Goal: Task Accomplishment & Management: Complete application form

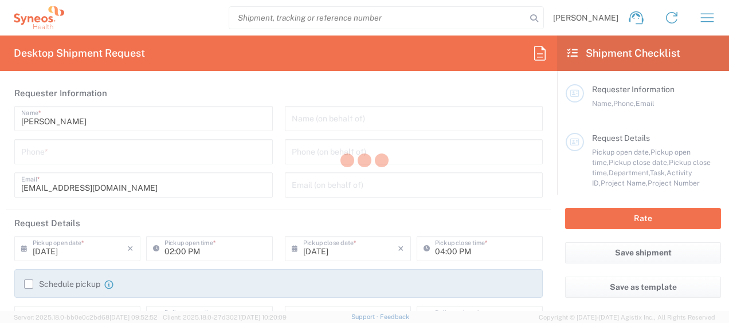
type input "3130"
type input "[GEOGRAPHIC_DATA]"
type input "Syneos Health Singapore PteLtd"
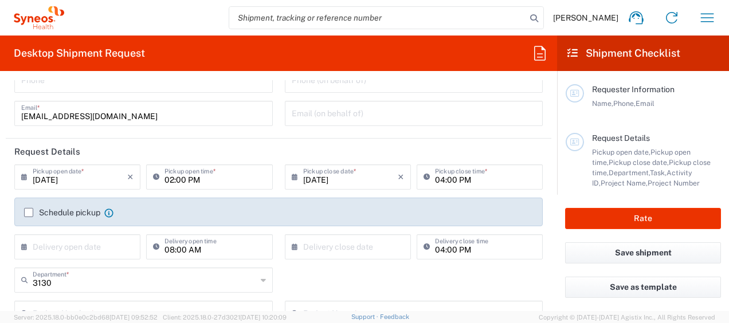
scroll to position [86, 0]
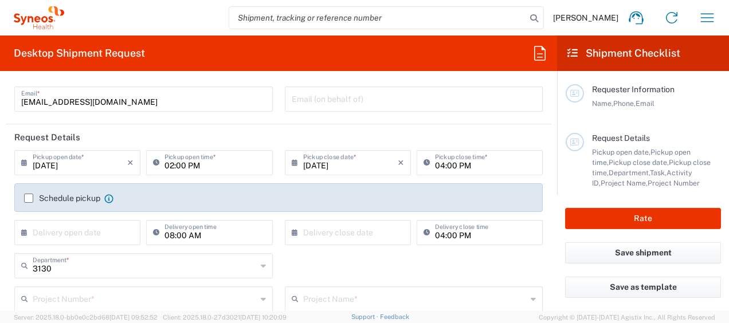
click at [78, 163] on input "[DATE]" at bounding box center [80, 162] width 95 height 20
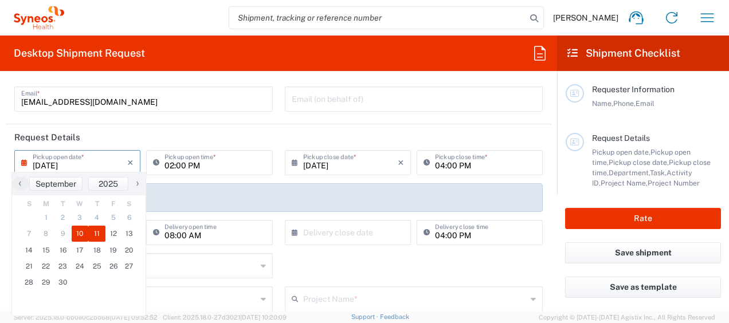
click at [93, 233] on span "11" at bounding box center [96, 234] width 17 height 16
type input "[DATE]"
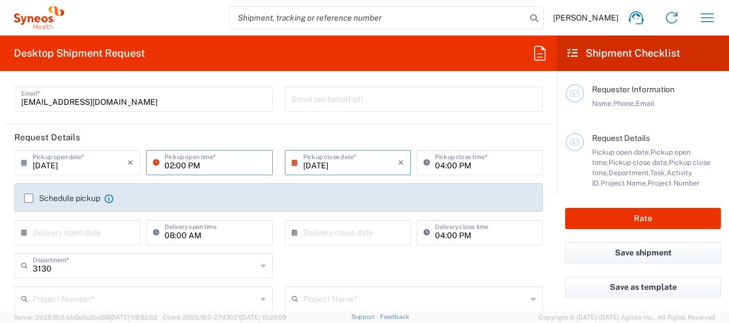
click at [197, 159] on input "02:00 PM" at bounding box center [215, 162] width 101 height 20
click at [206, 158] on input "02:00 PM" at bounding box center [215, 162] width 101 height 20
click at [153, 160] on icon at bounding box center [158, 163] width 11 height 18
click at [199, 164] on input "02:00 PM" at bounding box center [215, 162] width 101 height 20
click at [217, 153] on input "02:00 PM" at bounding box center [215, 162] width 101 height 20
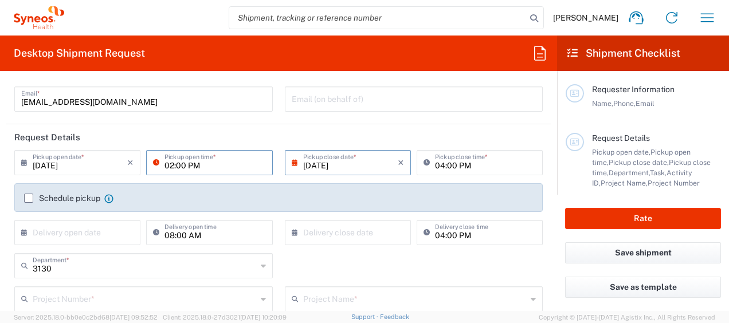
click at [212, 160] on input "02:00 PM" at bounding box center [215, 162] width 101 height 20
drag, startPoint x: 181, startPoint y: 165, endPoint x: 167, endPoint y: 163, distance: 13.3
click at [179, 164] on input "02:00 PM" at bounding box center [215, 162] width 101 height 20
click at [174, 163] on input "02:00 PM" at bounding box center [215, 162] width 101 height 20
click at [173, 163] on input "02:00 PM" at bounding box center [215, 162] width 101 height 20
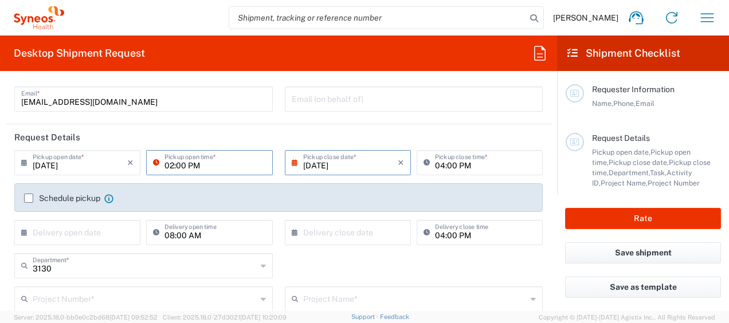
click at [171, 159] on input "02:00 PM" at bounding box center [215, 162] width 101 height 20
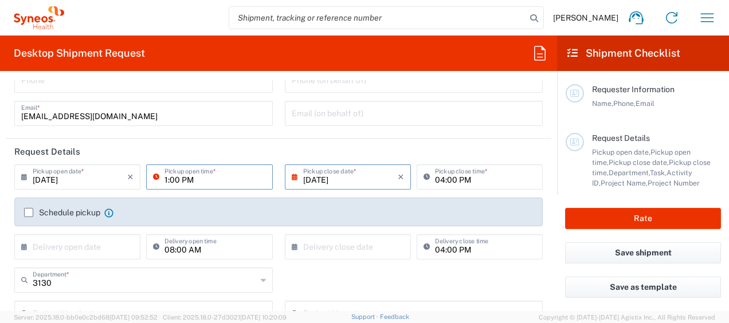
type input "01:00 PM"
click at [445, 177] on input "04:00 PM" at bounding box center [485, 176] width 101 height 20
click at [435, 178] on input "04:00 PM" at bounding box center [485, 176] width 101 height 20
click at [484, 181] on input "5:00PM" at bounding box center [485, 176] width 101 height 20
click at [435, 181] on input "5:00PM" at bounding box center [485, 176] width 101 height 20
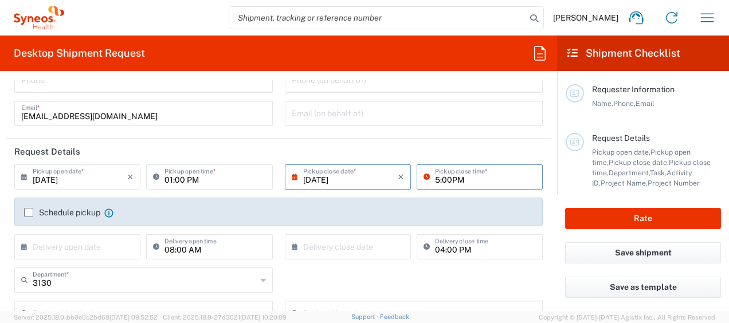
click at [435, 174] on input "5:00PM" at bounding box center [485, 176] width 101 height 20
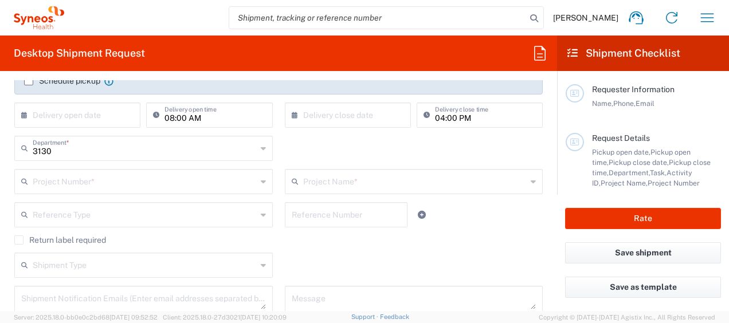
scroll to position [229, 0]
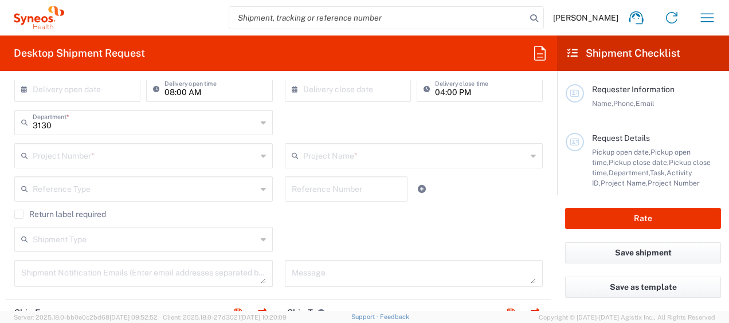
type input "05:00 PM"
click at [156, 152] on input "text" at bounding box center [145, 155] width 224 height 20
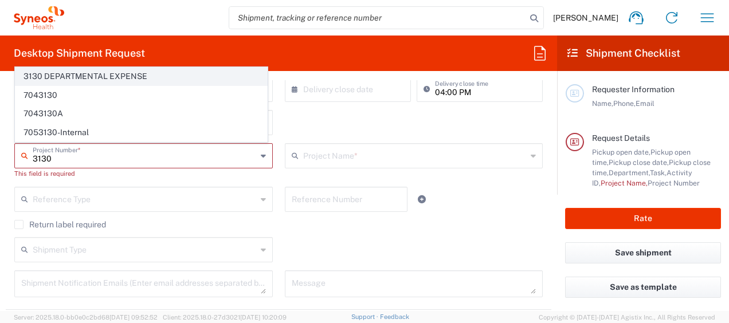
click at [146, 78] on span "3130 DEPARTMENTAL EXPENSE" at bounding box center [141, 77] width 252 height 18
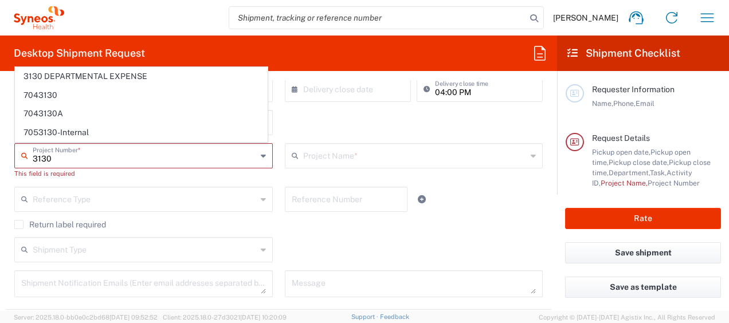
type input "3130 DEPARTMENTAL EXPENSE"
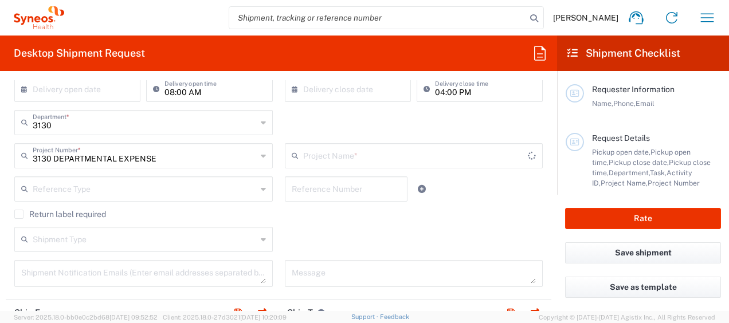
type input "3130 DEPARTMENTAL EXPENSE"
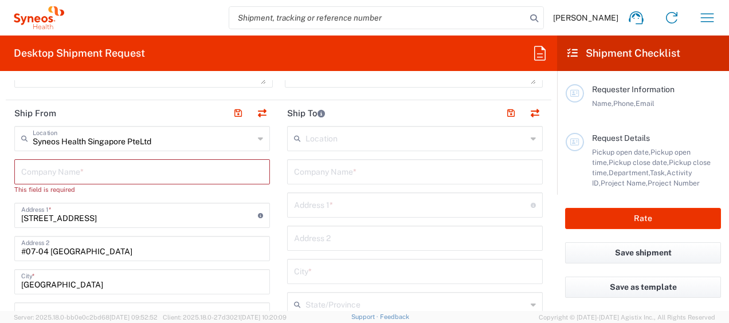
scroll to position [430, 0]
